Goal: Transaction & Acquisition: Purchase product/service

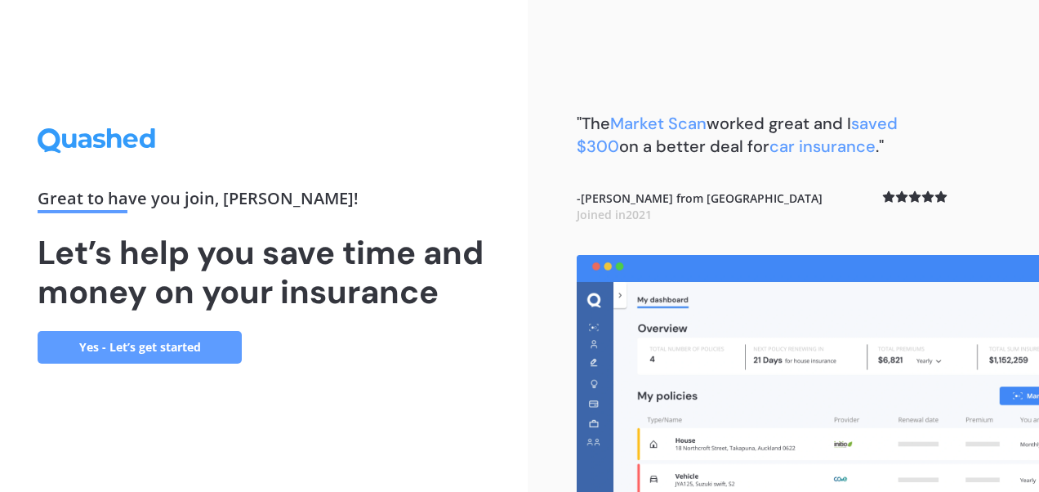
click at [215, 350] on link "Yes - Let’s get started" at bounding box center [140, 347] width 204 height 33
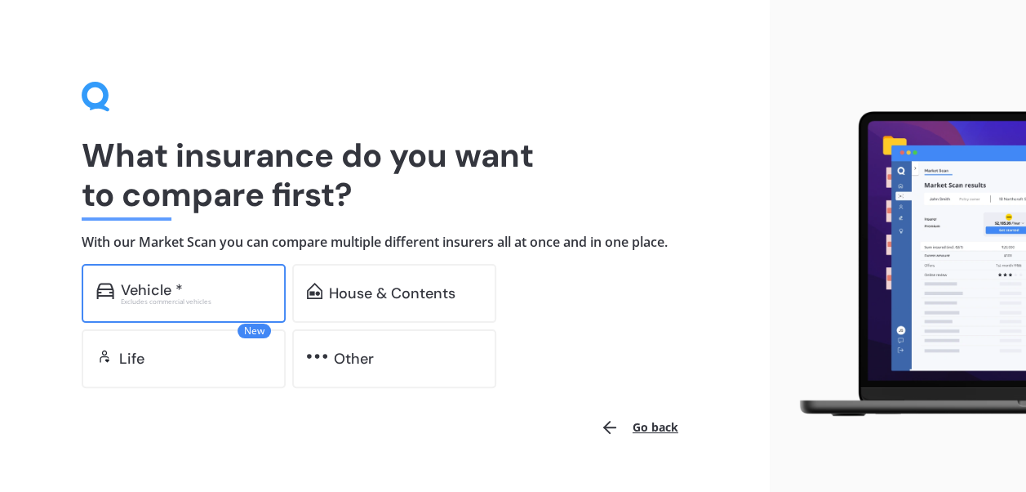
click at [228, 294] on div "Vehicle *" at bounding box center [196, 290] width 150 height 16
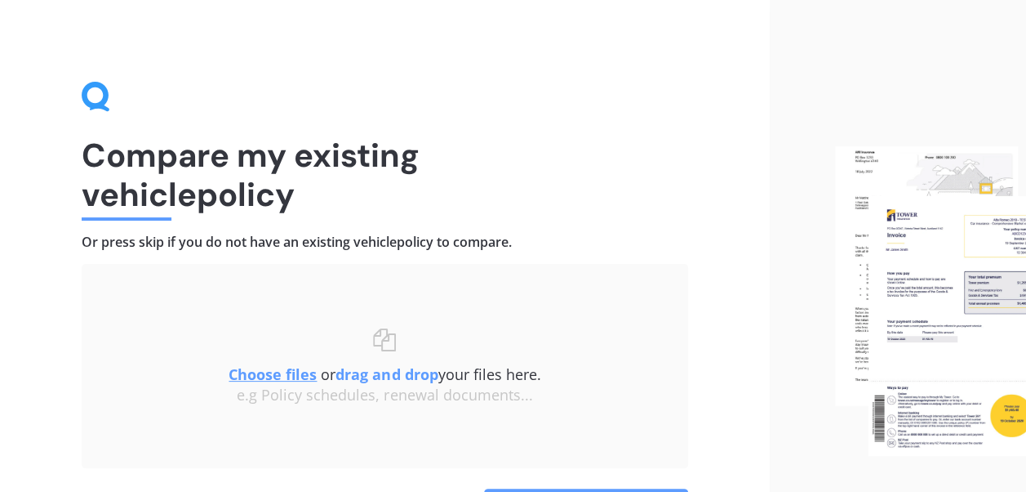
scroll to position [82, 0]
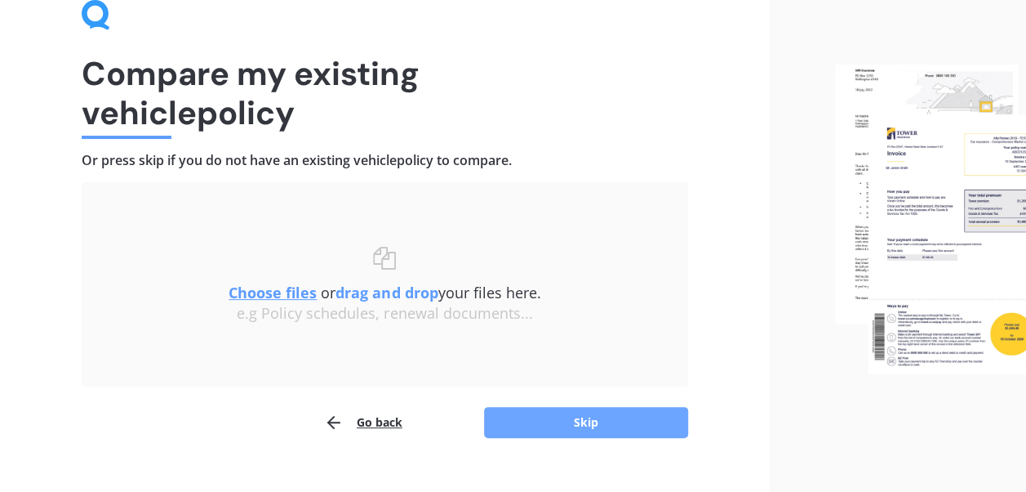
click at [598, 418] on button "Skip" at bounding box center [586, 422] width 204 height 31
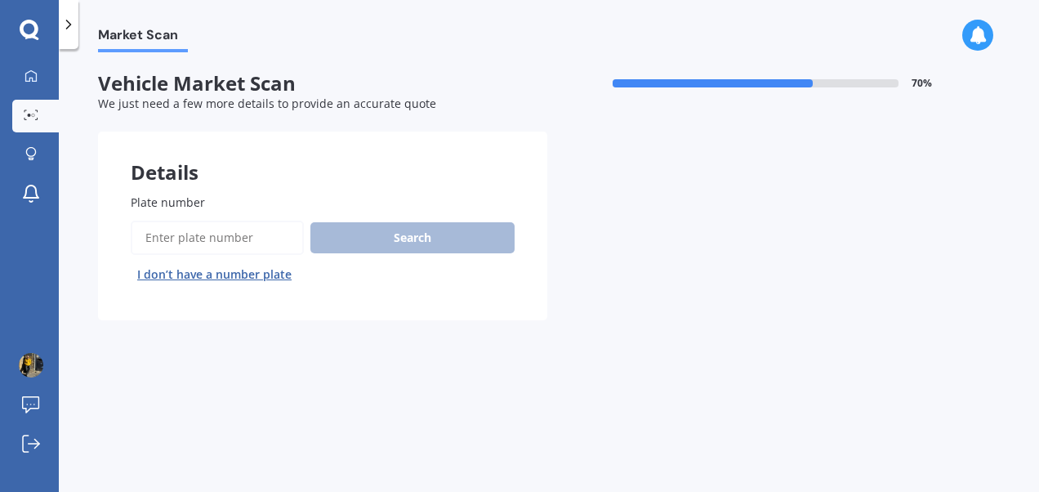
drag, startPoint x: 265, startPoint y: 244, endPoint x: 258, endPoint y: 238, distance: 8.7
click at [265, 244] on input "Plate number" at bounding box center [217, 237] width 173 height 34
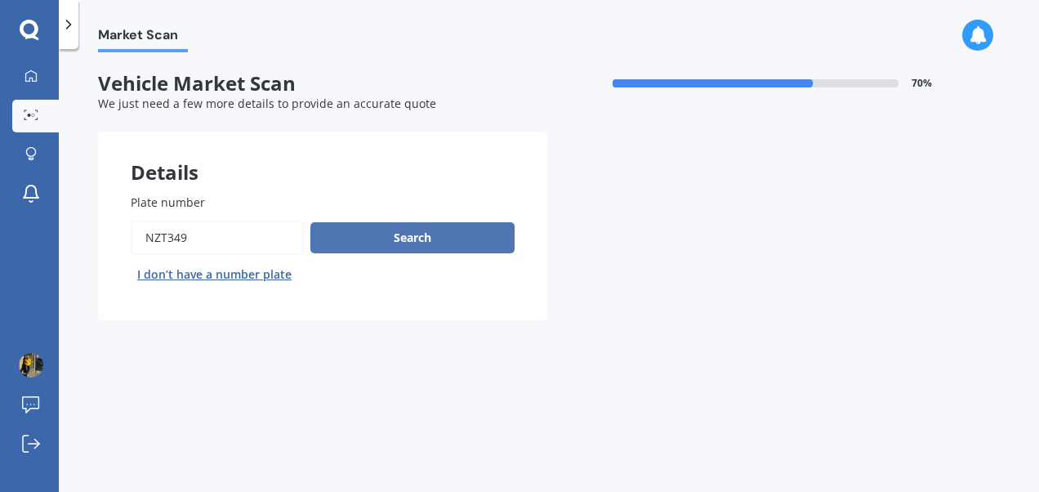
type input "nzt349"
click at [376, 250] on button "Search" at bounding box center [412, 237] width 204 height 31
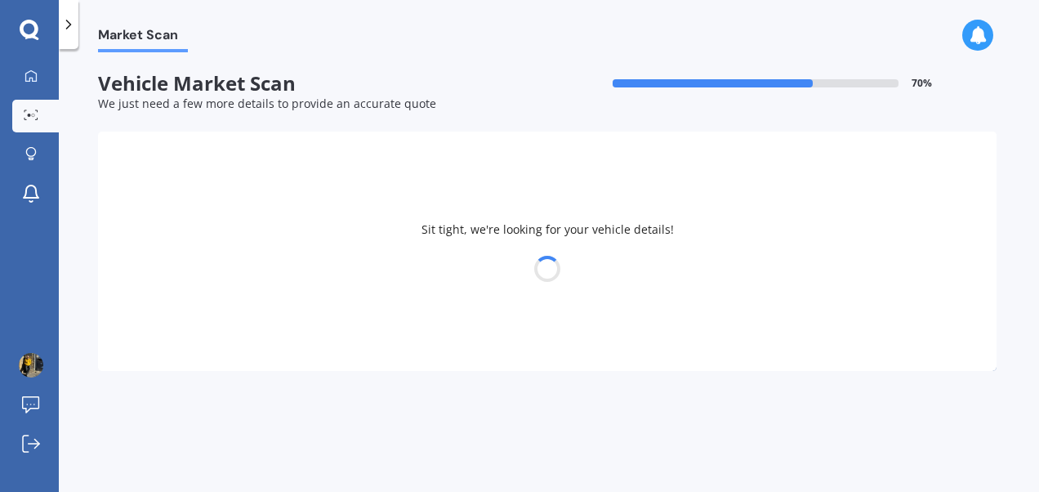
select select "TOYOTA"
select select "BLADE"
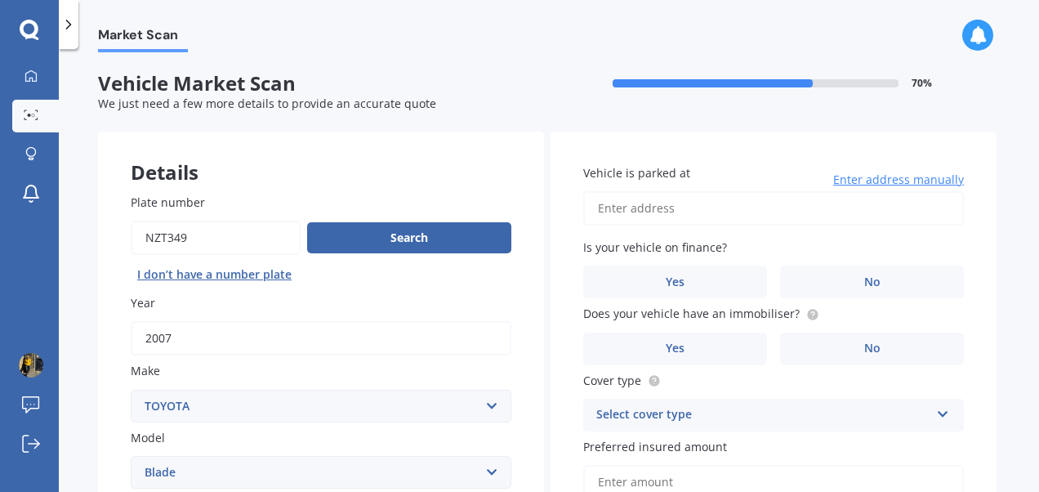
click at [628, 209] on input "Vehicle is parked at" at bounding box center [773, 208] width 380 height 34
type input "[STREET_ADDRESS]"
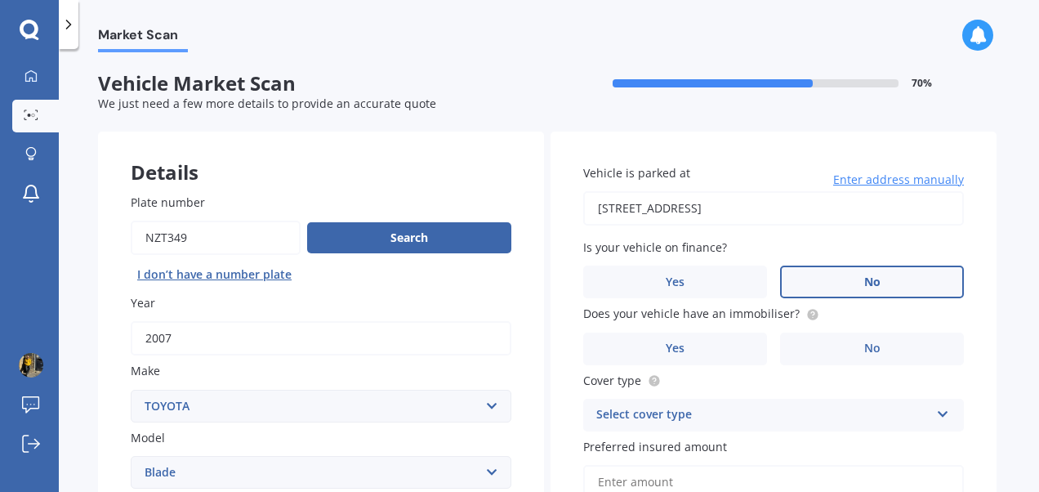
click at [867, 276] on span "No" at bounding box center [872, 282] width 16 height 14
click at [0, 0] on input "No" at bounding box center [0, 0] width 0 height 0
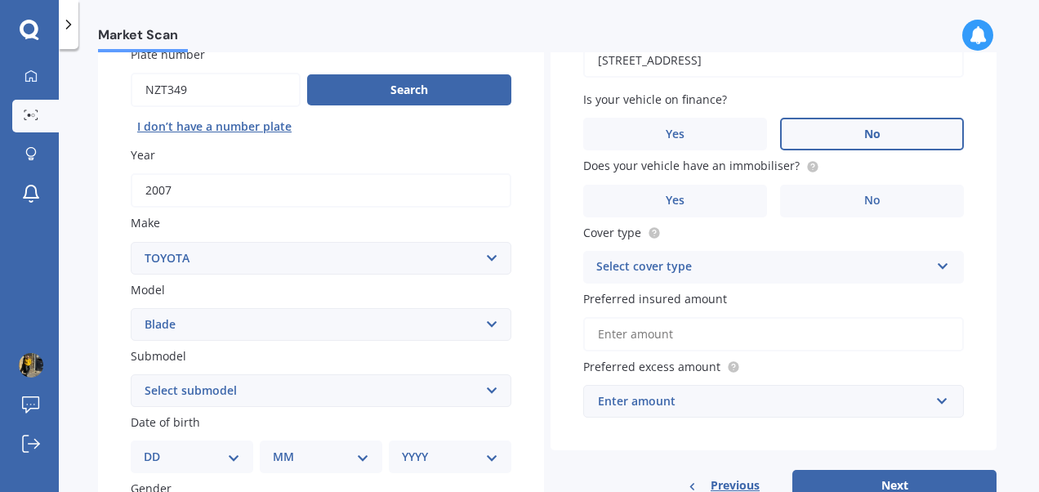
scroll to position [163, 0]
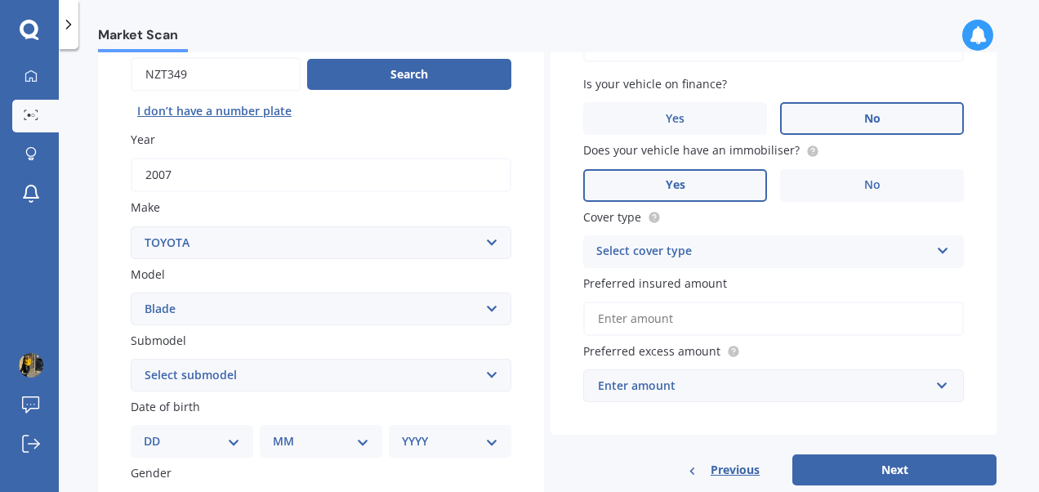
click at [702, 186] on label "Yes" at bounding box center [675, 185] width 184 height 33
click at [0, 0] on input "Yes" at bounding box center [0, 0] width 0 height 0
click at [709, 244] on div "Select cover type" at bounding box center [762, 252] width 333 height 20
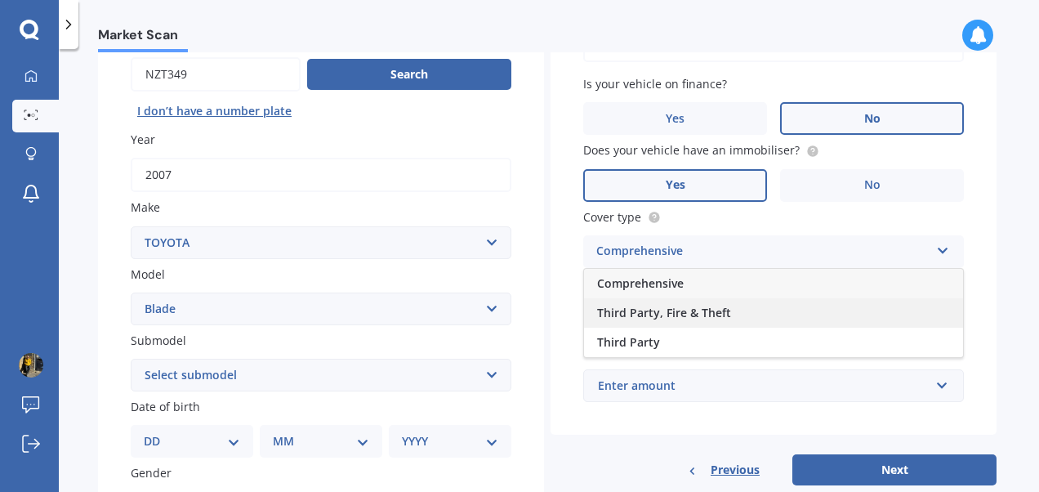
click at [674, 312] on span "Third Party, Fire & Theft" at bounding box center [664, 313] width 134 height 16
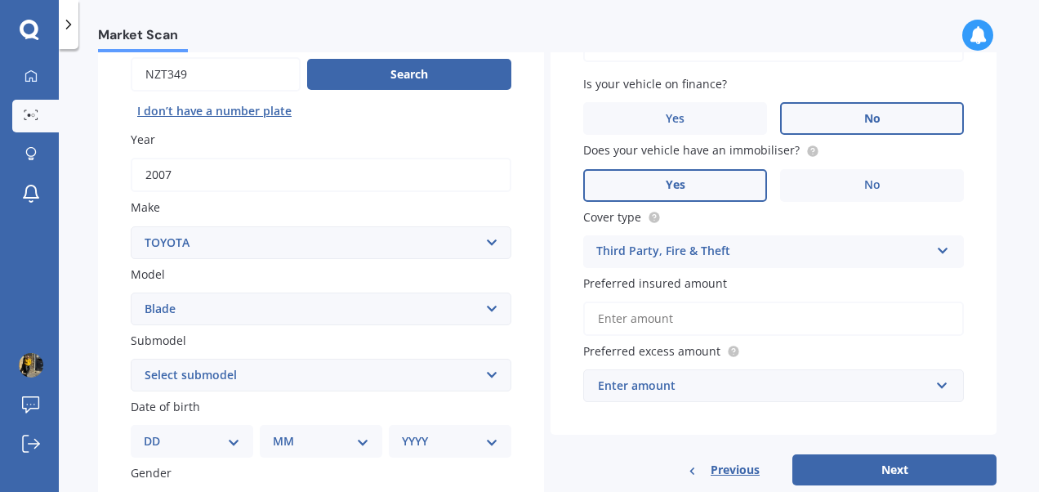
click at [674, 318] on input "Preferred insured amount" at bounding box center [773, 318] width 380 height 34
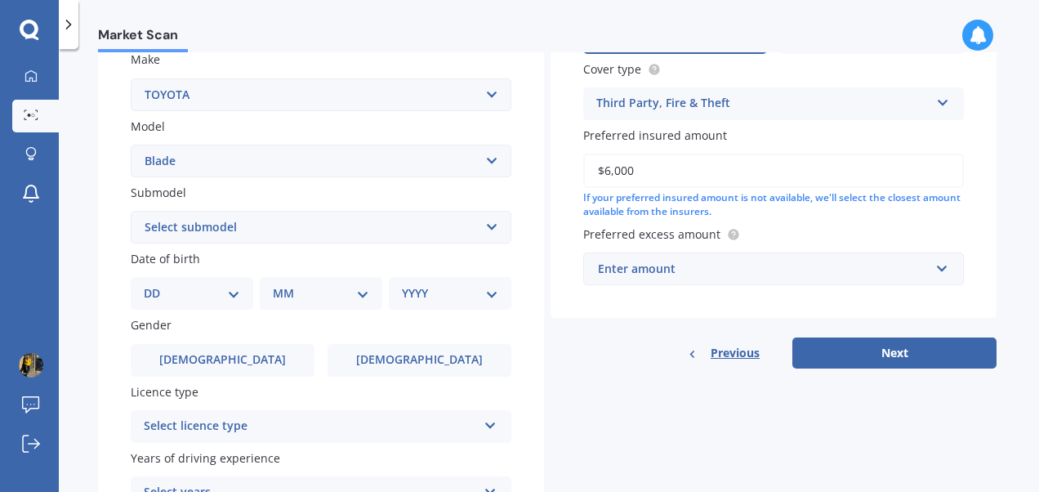
scroll to position [327, 0]
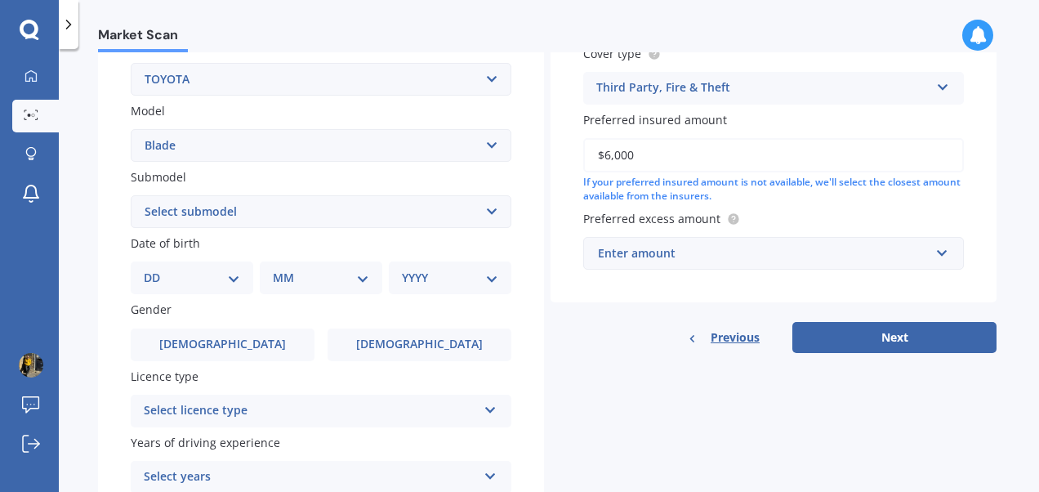
type input "$6,000"
click at [935, 256] on input "text" at bounding box center [768, 253] width 366 height 31
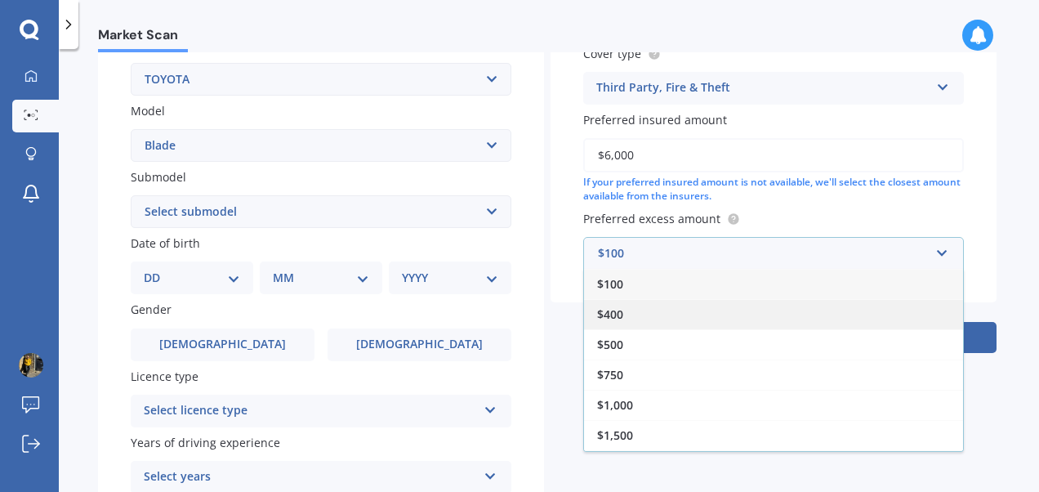
click at [638, 311] on div "$400" at bounding box center [773, 314] width 379 height 30
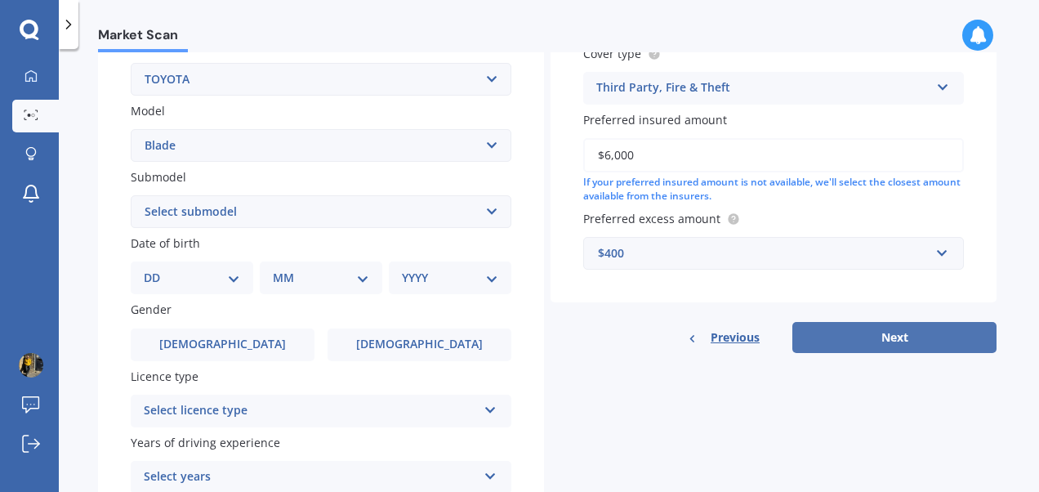
click at [913, 343] on button "Next" at bounding box center [894, 337] width 204 height 31
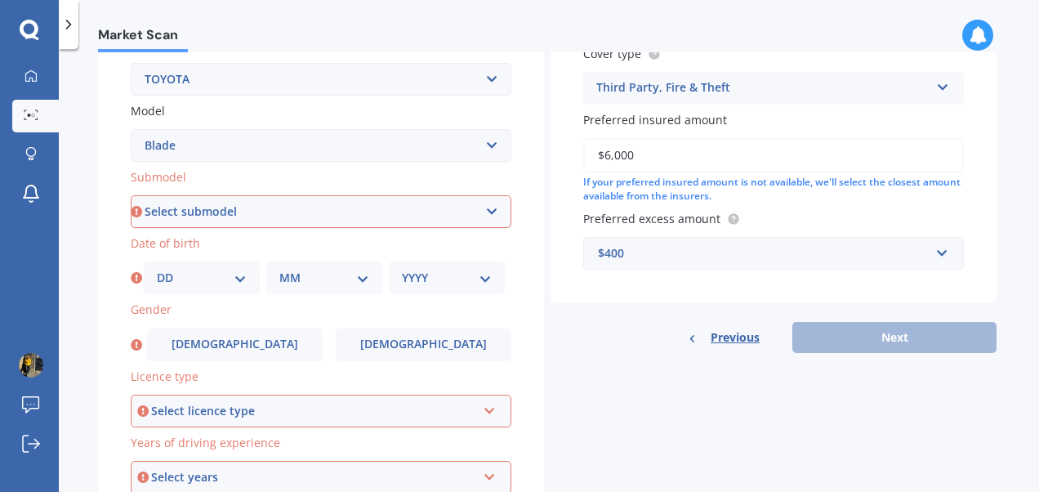
click at [490, 212] on select "Select submodel (All)" at bounding box center [321, 211] width 380 height 33
select select "(ALL)"
click at [131, 196] on select "Select submodel (All)" at bounding box center [321, 211] width 380 height 33
click at [242, 274] on select "DD 01 02 03 04 05 06 07 08 09 10 11 12 13 14 15 16 17 18 19 20 21 22 23 24 25 2…" at bounding box center [202, 278] width 90 height 18
select select "23"
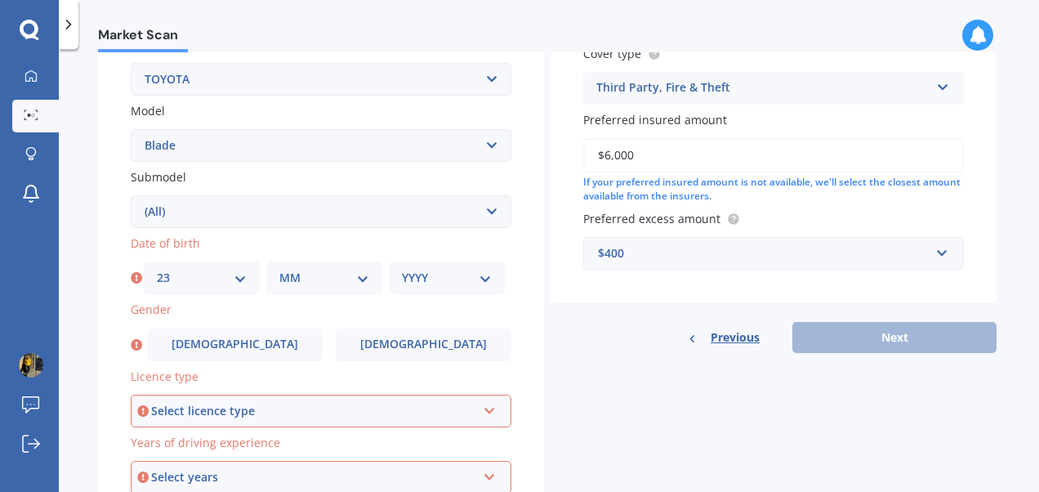
click at [157, 270] on select "DD 01 02 03 04 05 06 07 08 09 10 11 12 13 14 15 16 17 18 19 20 21 22 23 24 25 2…" at bounding box center [202, 278] width 90 height 18
click at [363, 274] on select "MM 01 02 03 04 05 06 07 08 09 10 11 12" at bounding box center [324, 278] width 90 height 18
select select "04"
click at [279, 270] on select "MM 01 02 03 04 05 06 07 08 09 10 11 12" at bounding box center [324, 278] width 90 height 18
click at [481, 274] on select "YYYY 2025 2024 2023 2022 2021 2020 2019 2018 2017 2016 2015 2014 2013 2012 2011…" at bounding box center [447, 278] width 90 height 18
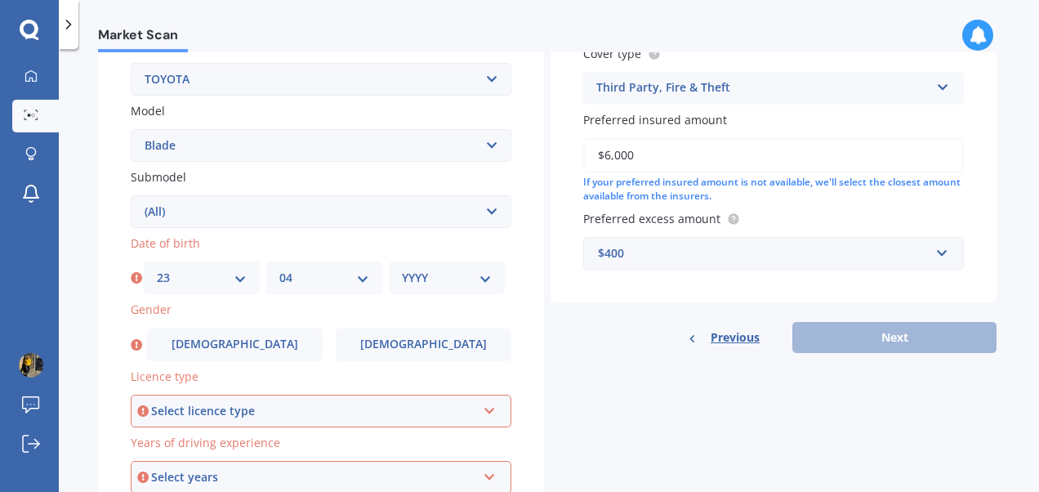
select select "1999"
click at [402, 270] on select "YYYY 2025 2024 2023 2022 2021 2020 2019 2018 2017 2016 2015 2014 2013 2012 2011…" at bounding box center [447, 278] width 90 height 18
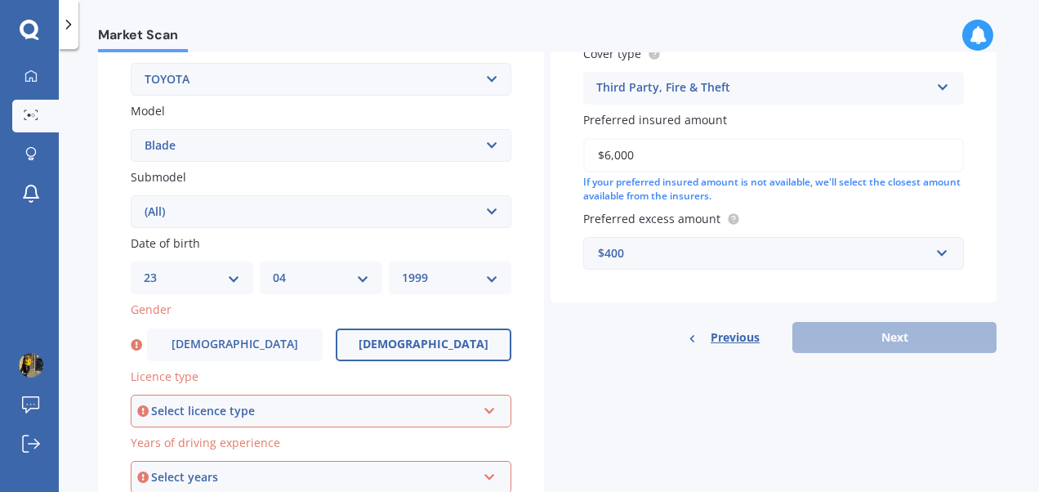
click at [389, 330] on label "[DEMOGRAPHIC_DATA]" at bounding box center [424, 344] width 176 height 33
click at [0, 0] on input "[DEMOGRAPHIC_DATA]" at bounding box center [0, 0] width 0 height 0
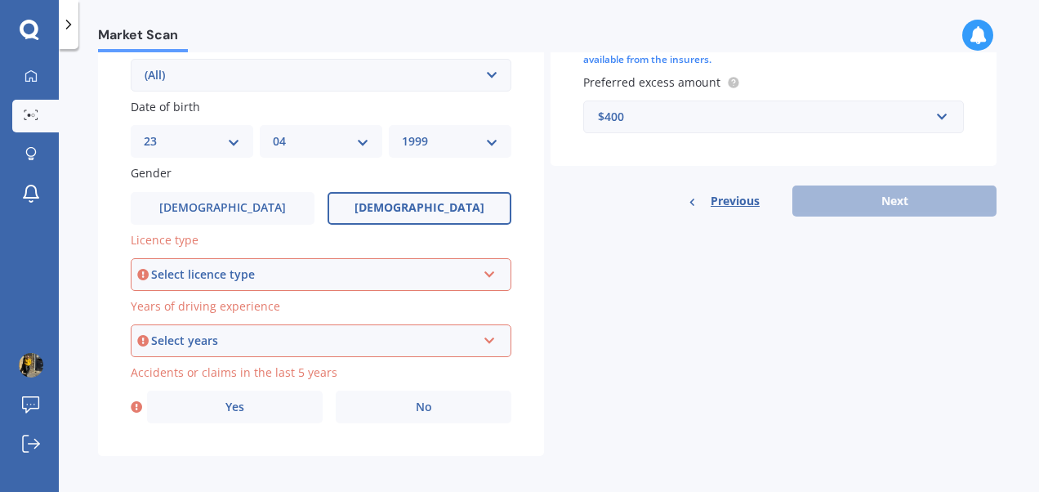
scroll to position [472, 0]
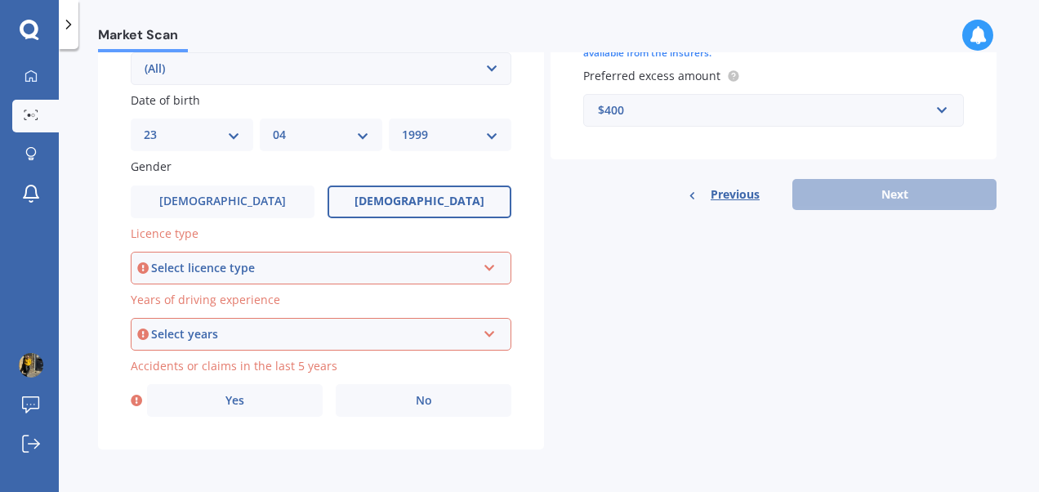
click at [487, 269] on icon at bounding box center [490, 264] width 14 height 11
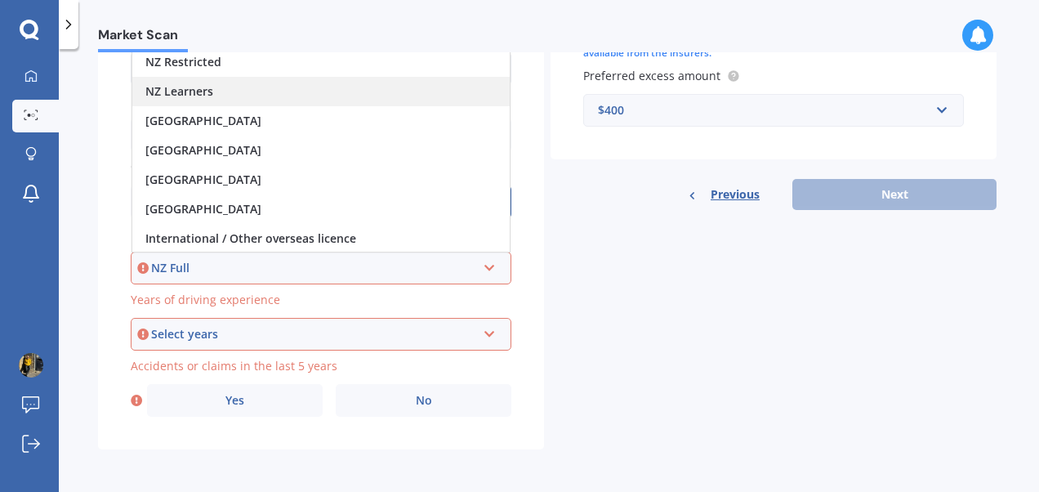
scroll to position [390, 0]
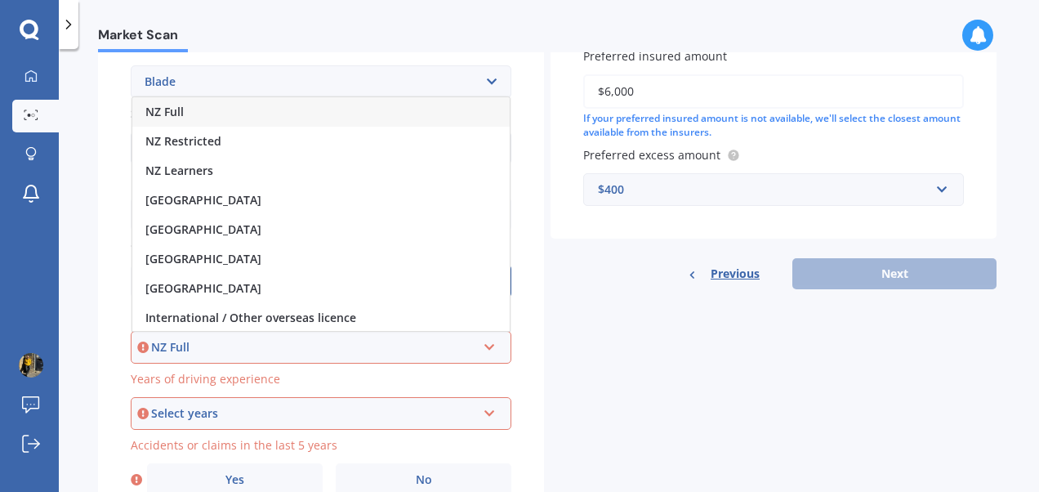
click at [212, 115] on div "NZ Full" at bounding box center [320, 111] width 377 height 29
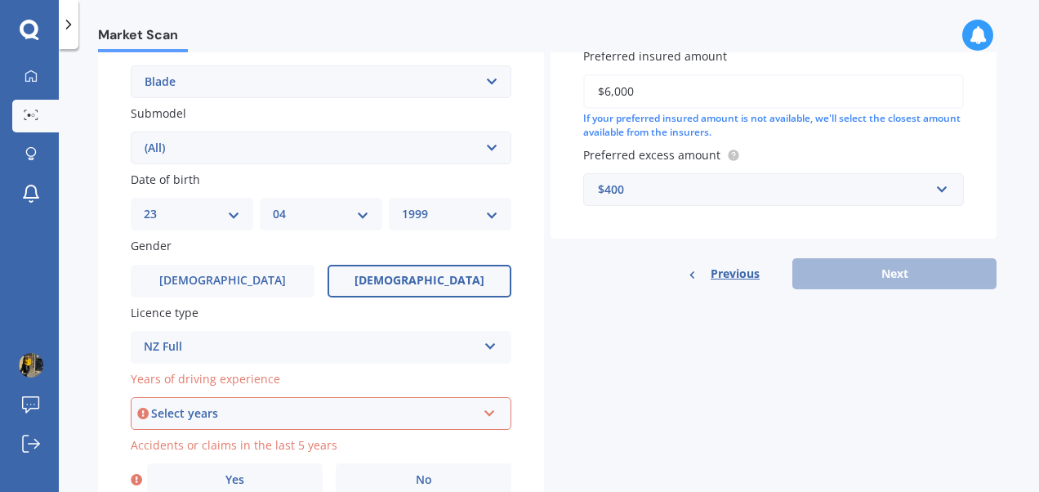
click at [286, 413] on div "Select years" at bounding box center [313, 413] width 325 height 18
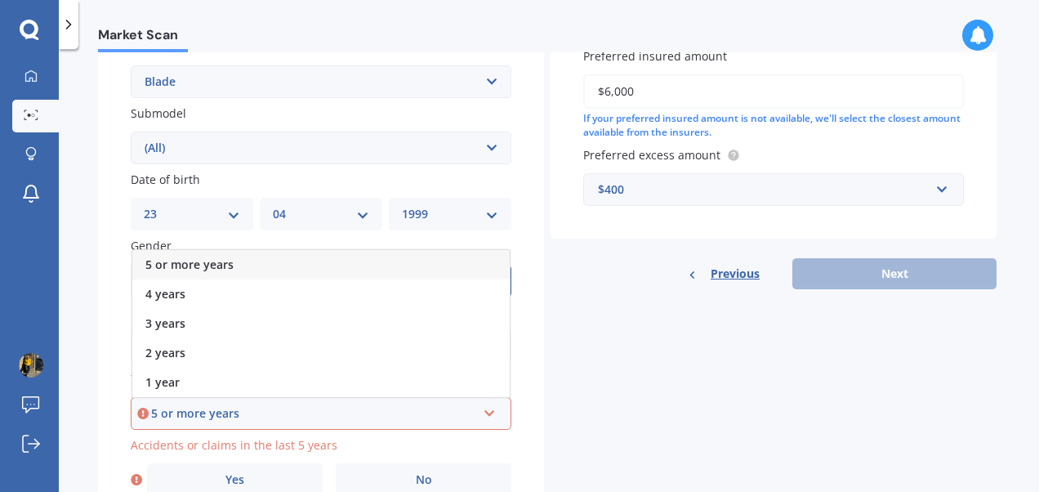
click at [234, 268] on div "5 or more years" at bounding box center [320, 264] width 377 height 29
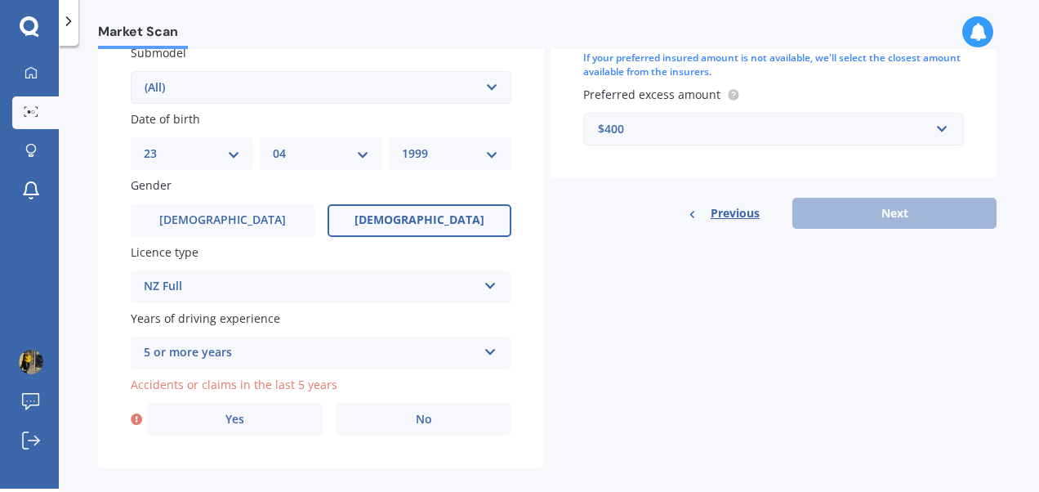
scroll to position [472, 0]
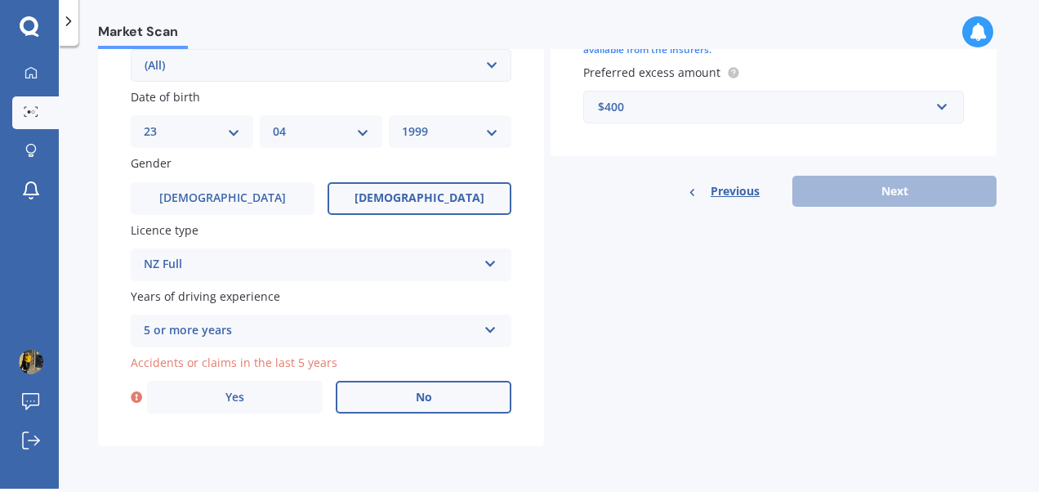
click at [409, 394] on label "No" at bounding box center [424, 396] width 176 height 33
click at [0, 0] on input "No" at bounding box center [0, 0] width 0 height 0
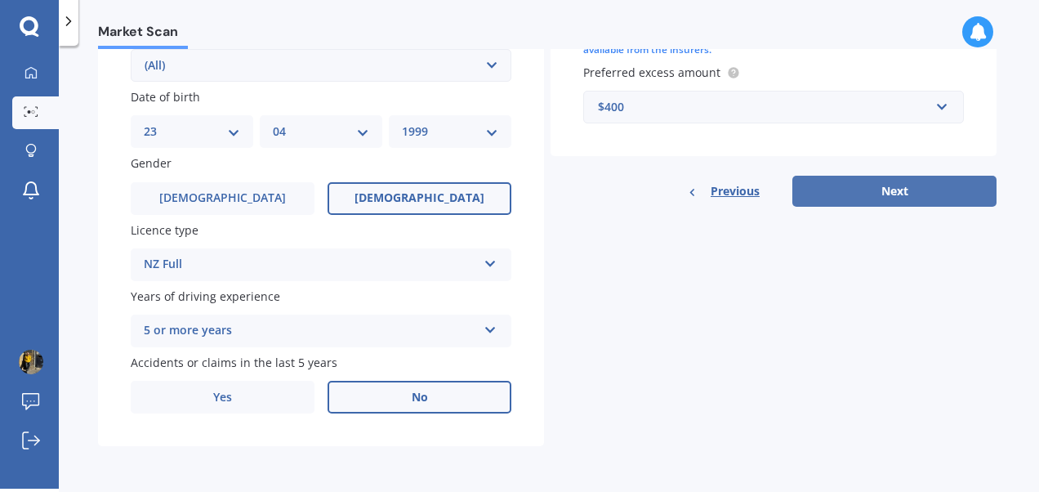
click at [903, 188] on button "Next" at bounding box center [894, 191] width 204 height 31
select select "23"
select select "04"
select select "1999"
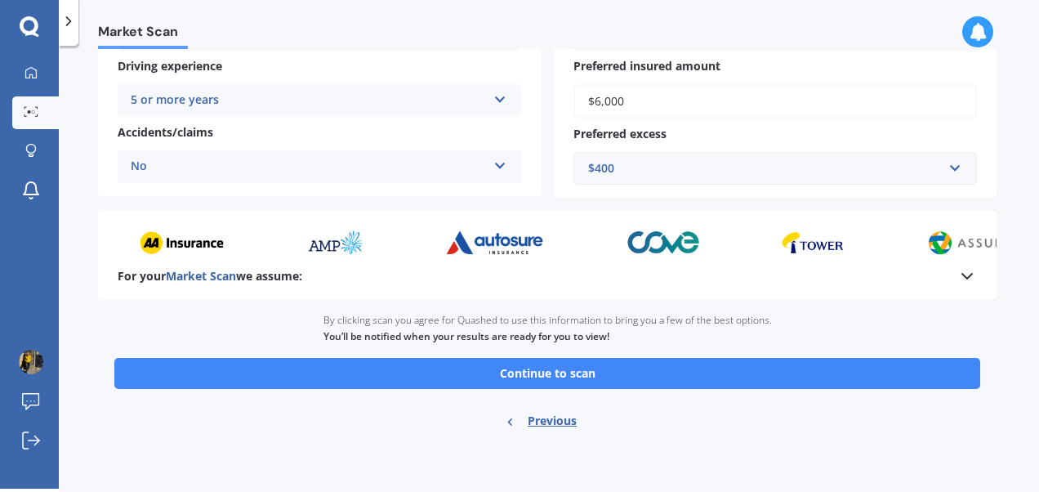
scroll to position [353, 0]
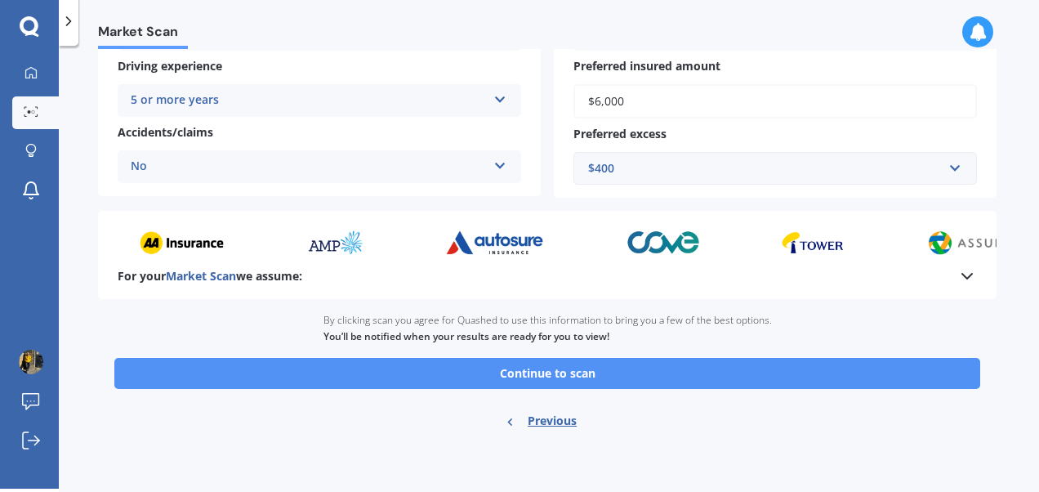
click at [541, 375] on button "Continue to scan" at bounding box center [546, 373] width 865 height 31
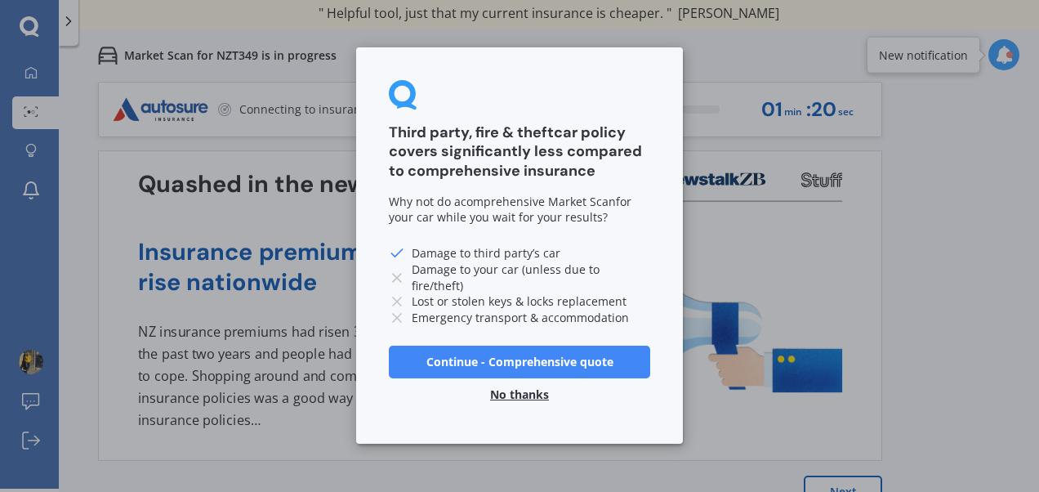
click at [513, 391] on button "No thanks" at bounding box center [519, 395] width 78 height 33
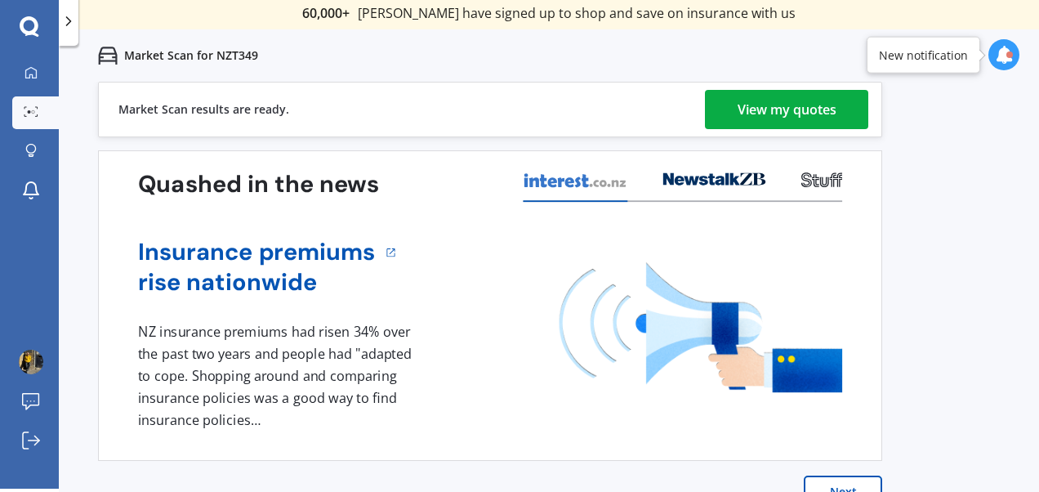
click at [979, 242] on div "Previous 60,000+ Kiwis have signed up to shop and save on insurance with us " H…" at bounding box center [549, 328] width 980 height 492
click at [764, 114] on div "View my quotes" at bounding box center [786, 109] width 99 height 39
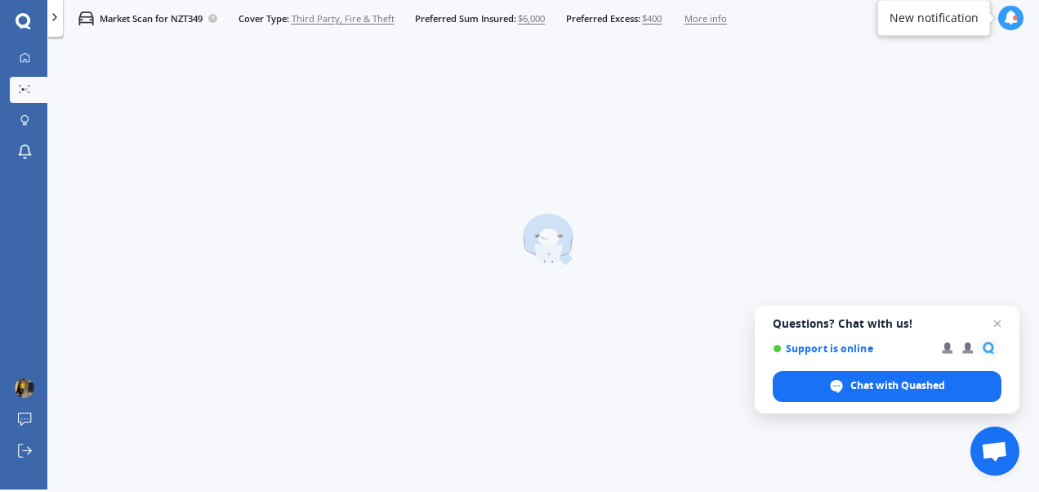
scroll to position [3, 0]
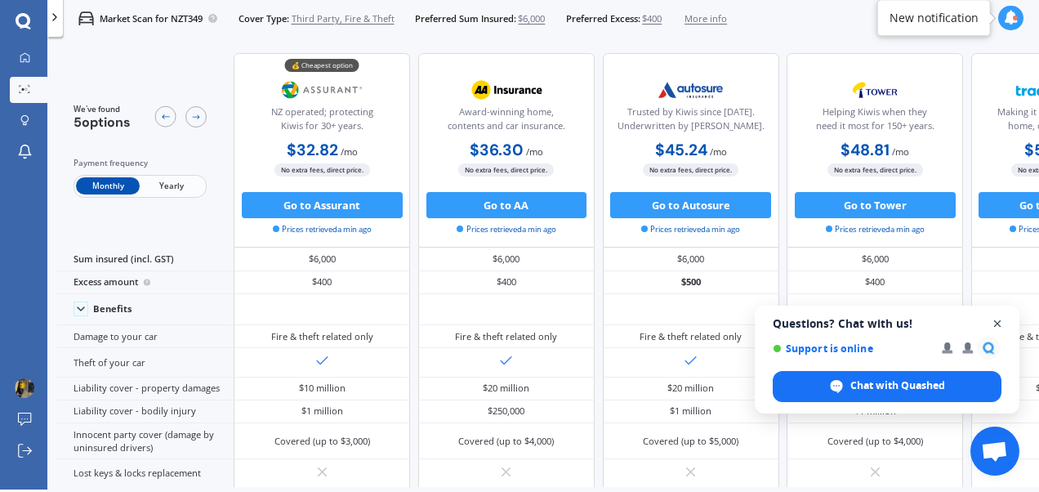
click at [995, 322] on span "Close chat" at bounding box center [997, 324] width 20 height 20
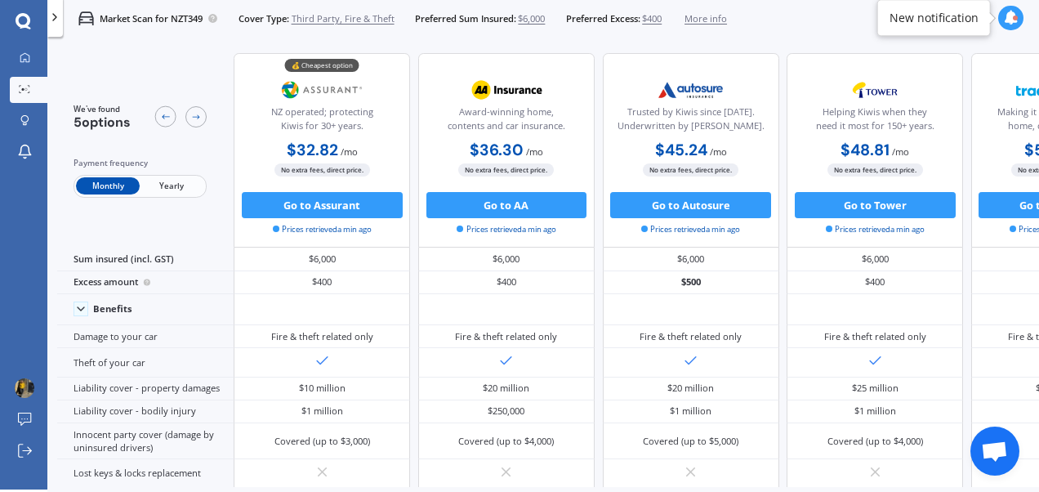
drag, startPoint x: 612, startPoint y: 478, endPoint x: 707, endPoint y: 487, distance: 95.1
click at [689, 485] on div "We've found 5 options Payment frequency Monthly Yearly 💰 Cheapest option NZ ope…" at bounding box center [547, 264] width 981 height 444
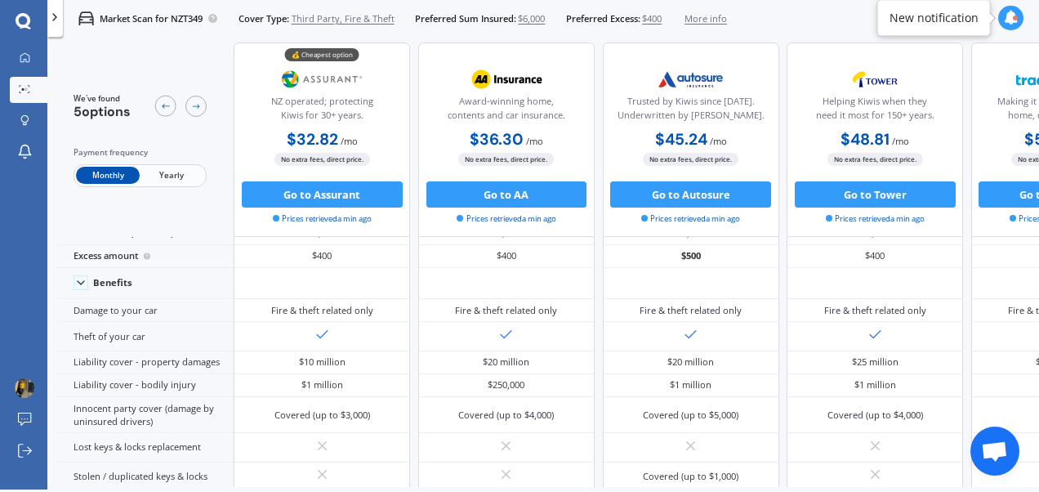
scroll to position [14, 0]
